Goal: Information Seeking & Learning: Check status

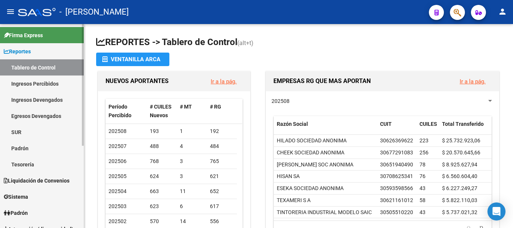
click at [31, 49] on span "Reportes" at bounding box center [17, 51] width 27 height 8
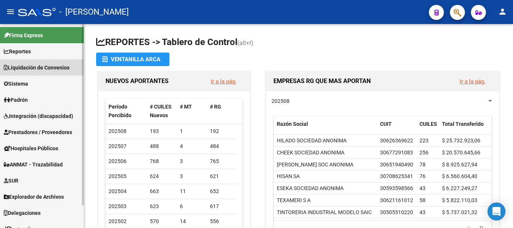
click at [32, 68] on span "Liquidación de Convenios" at bounding box center [37, 67] width 66 height 8
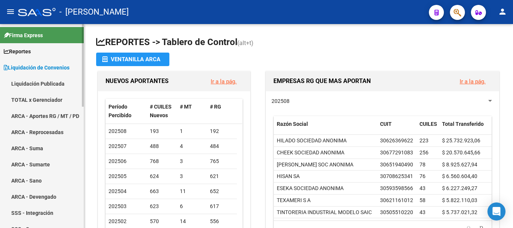
click at [32, 101] on link "TOTAL x Gerenciador" at bounding box center [42, 100] width 84 height 16
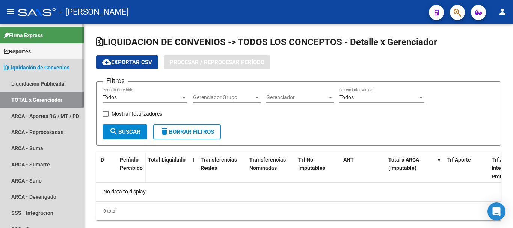
checkbox input "true"
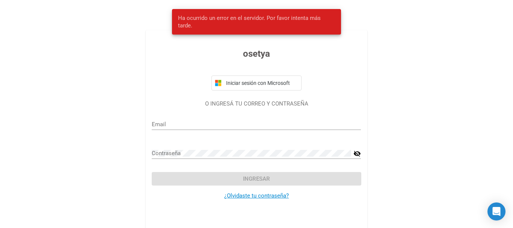
type input "[PERSON_NAME][EMAIL_ADDRESS][DOMAIN_NAME]"
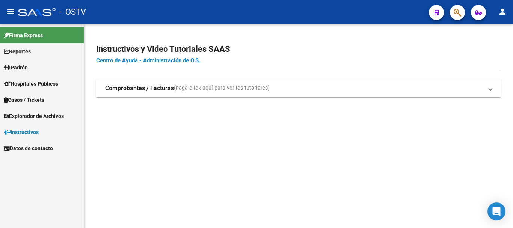
click at [40, 53] on link "Reportes" at bounding box center [42, 51] width 84 height 16
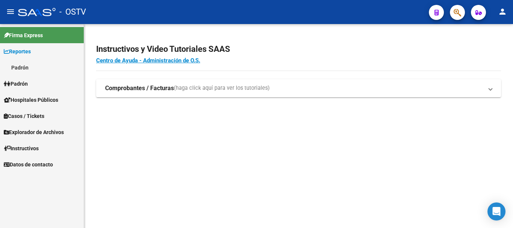
click at [46, 63] on link "Padrón" at bounding box center [42, 67] width 84 height 16
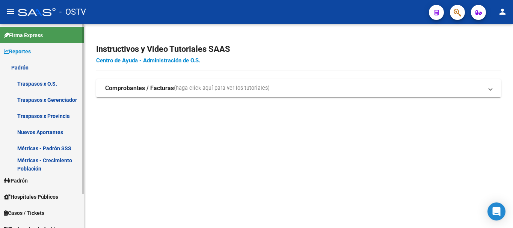
click at [36, 99] on link "Traspasos x Gerenciador" at bounding box center [42, 100] width 84 height 16
